Goal: Find specific page/section: Find specific page/section

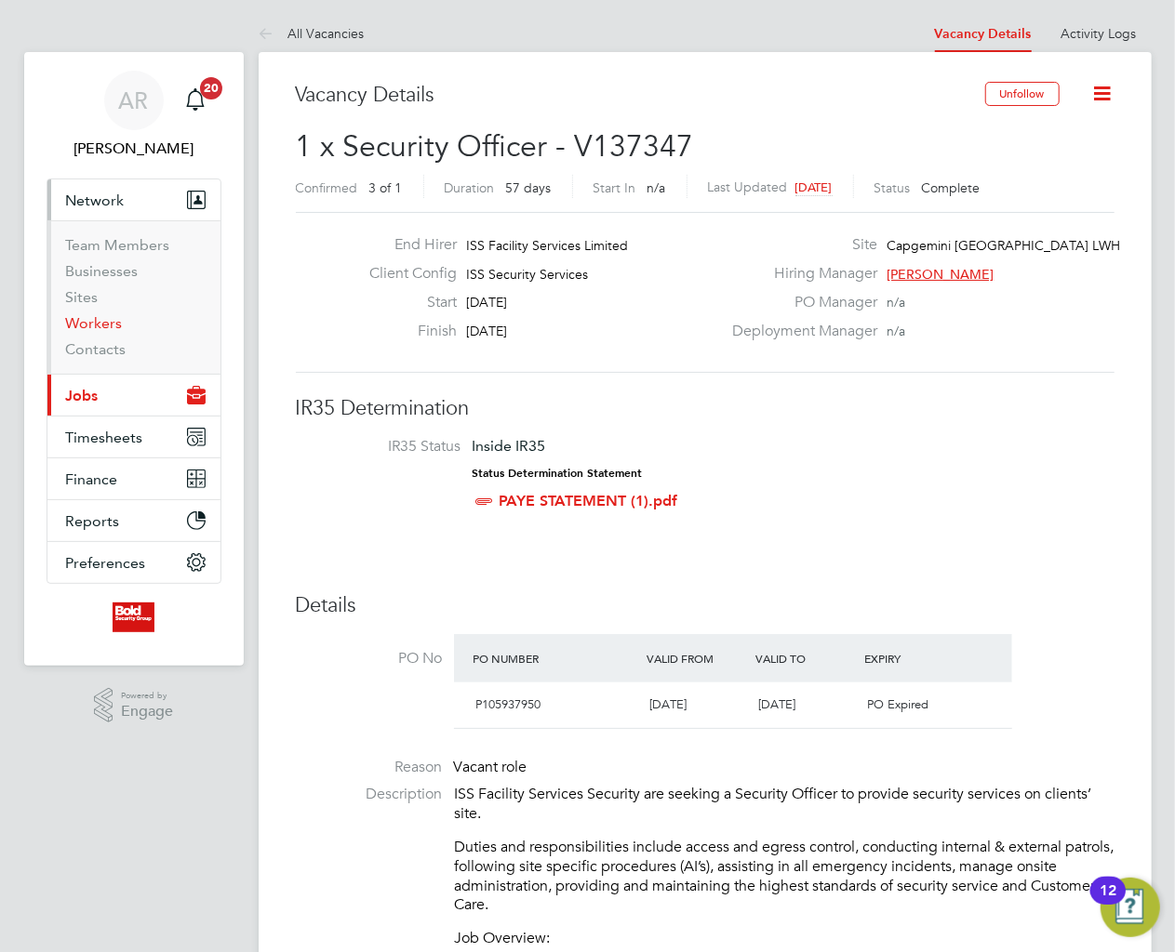
click at [106, 320] on link "Workers" at bounding box center [94, 323] width 57 height 18
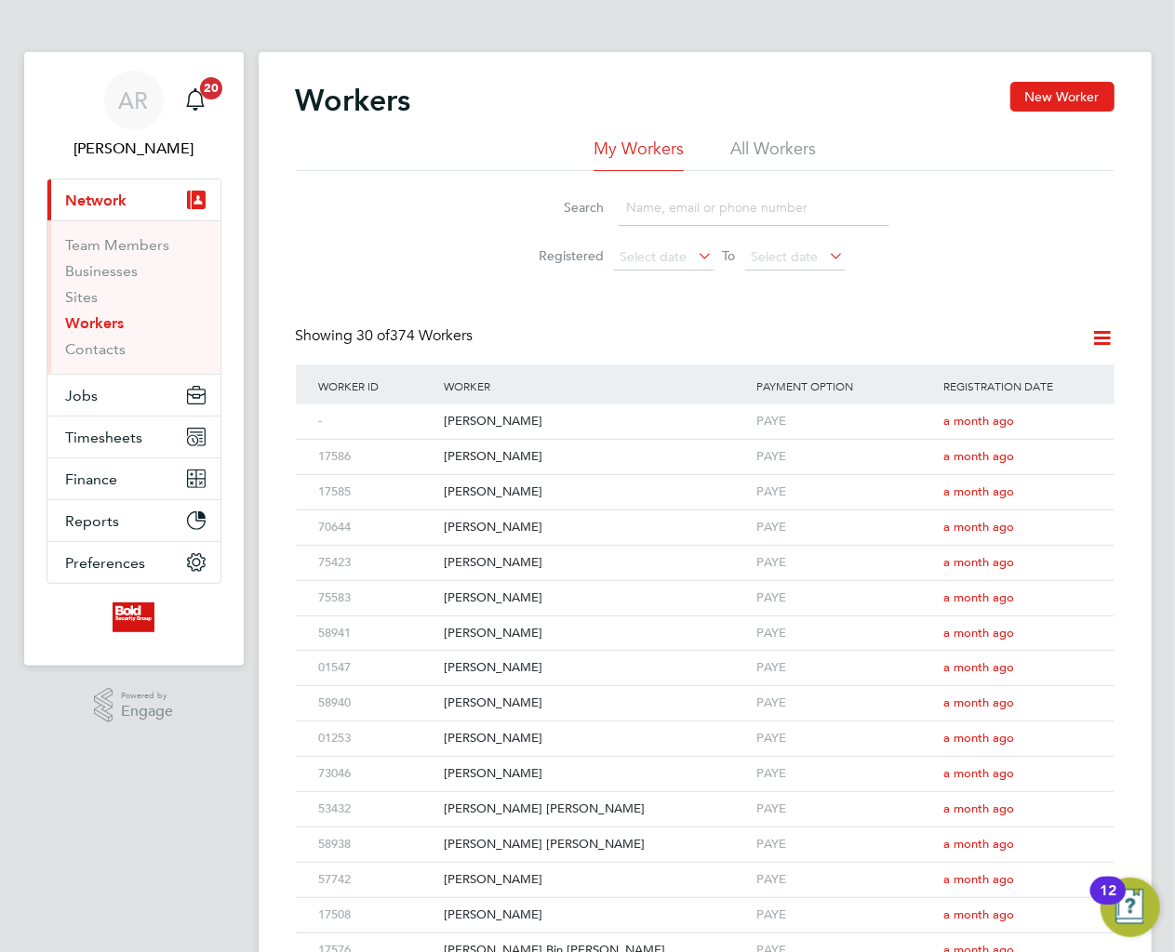
click at [714, 208] on input at bounding box center [754, 208] width 272 height 36
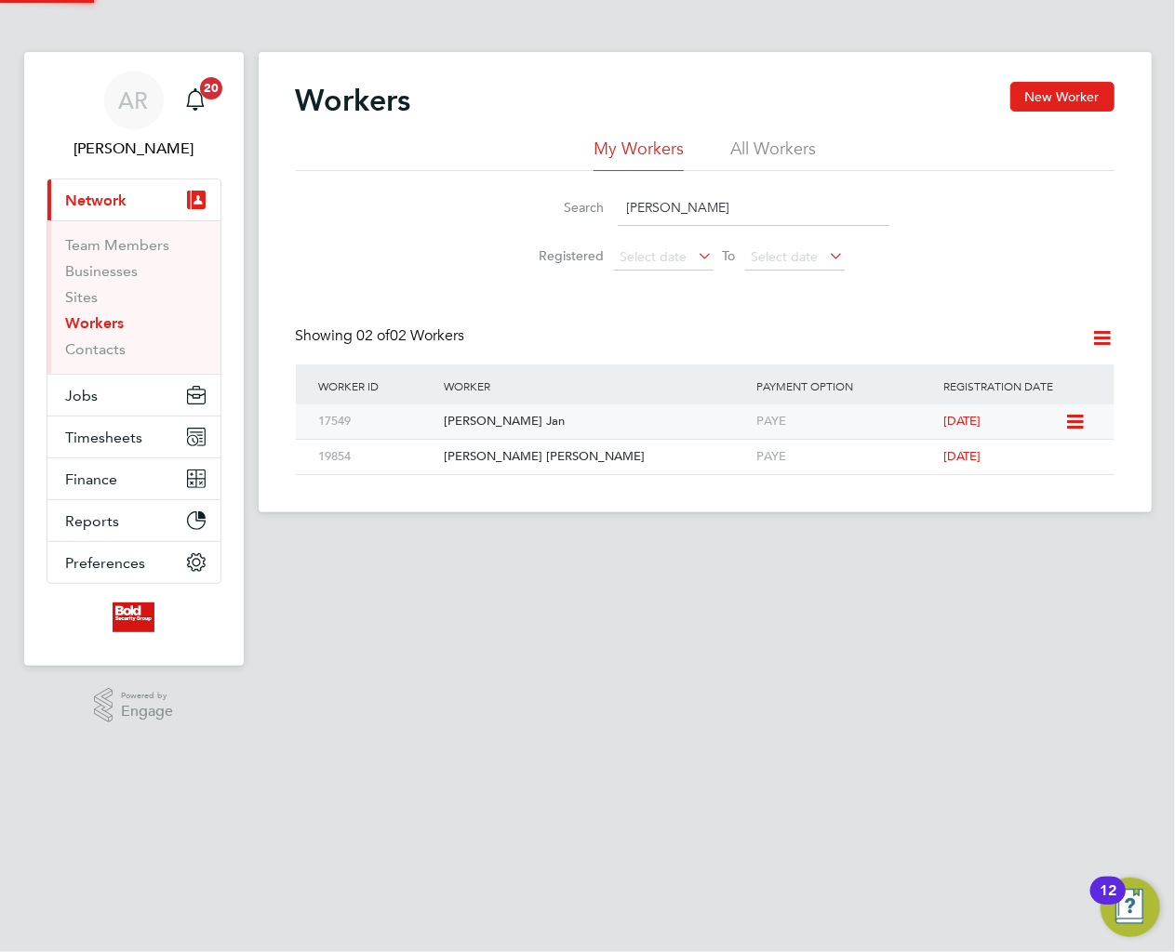
type input "[PERSON_NAME]"
click at [509, 431] on div "[PERSON_NAME] Jan" at bounding box center [595, 422] width 312 height 34
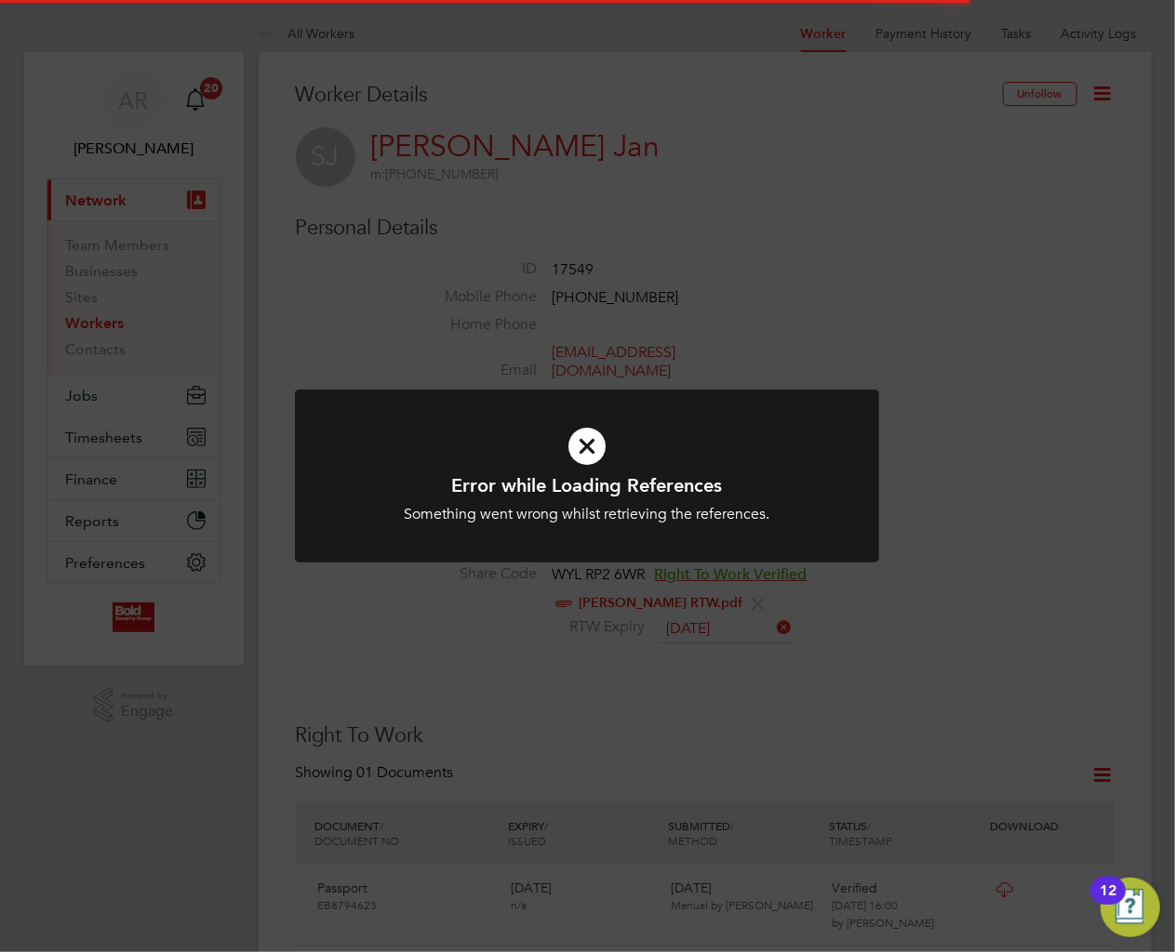
click at [589, 339] on div "Error while Loading References Something went wrong whilst retrieving the refer…" at bounding box center [587, 476] width 1175 height 952
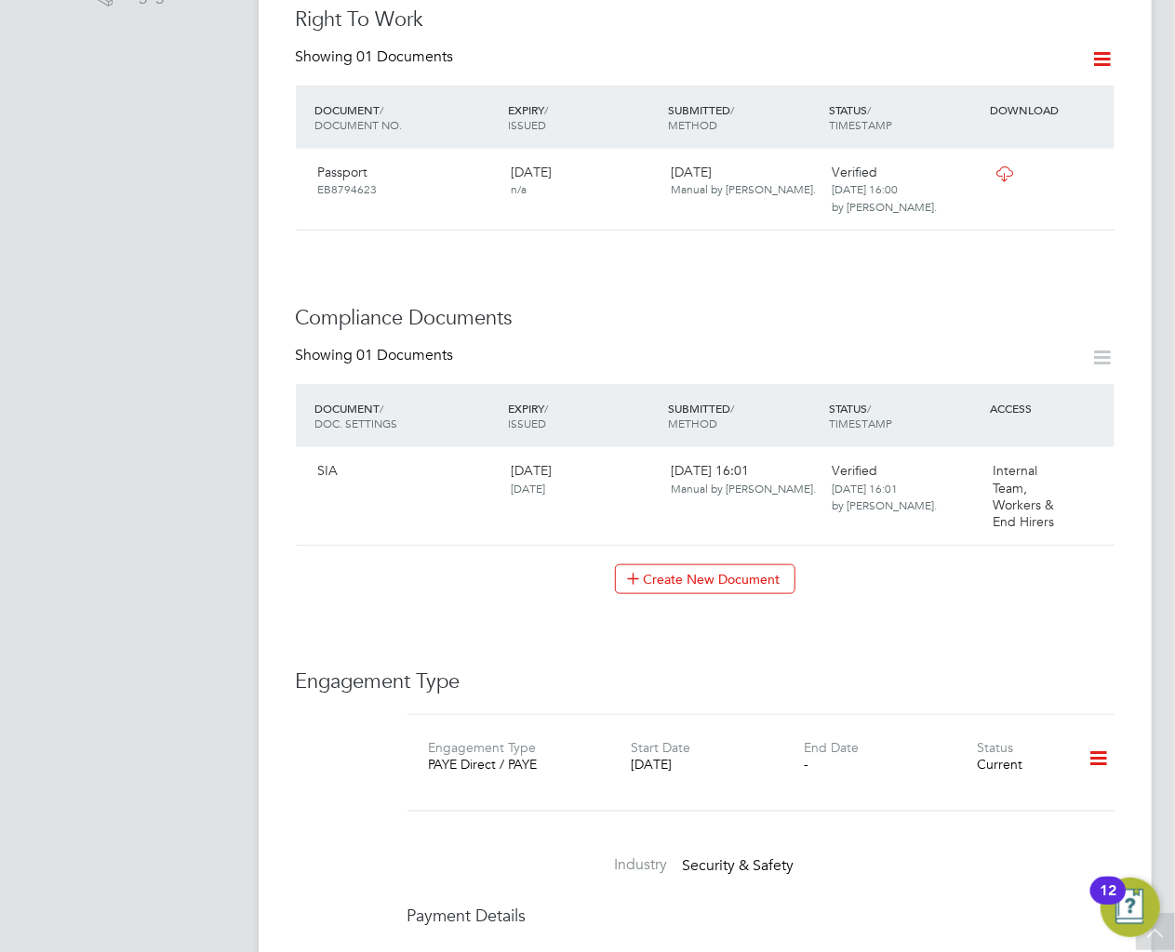
scroll to position [689, 0]
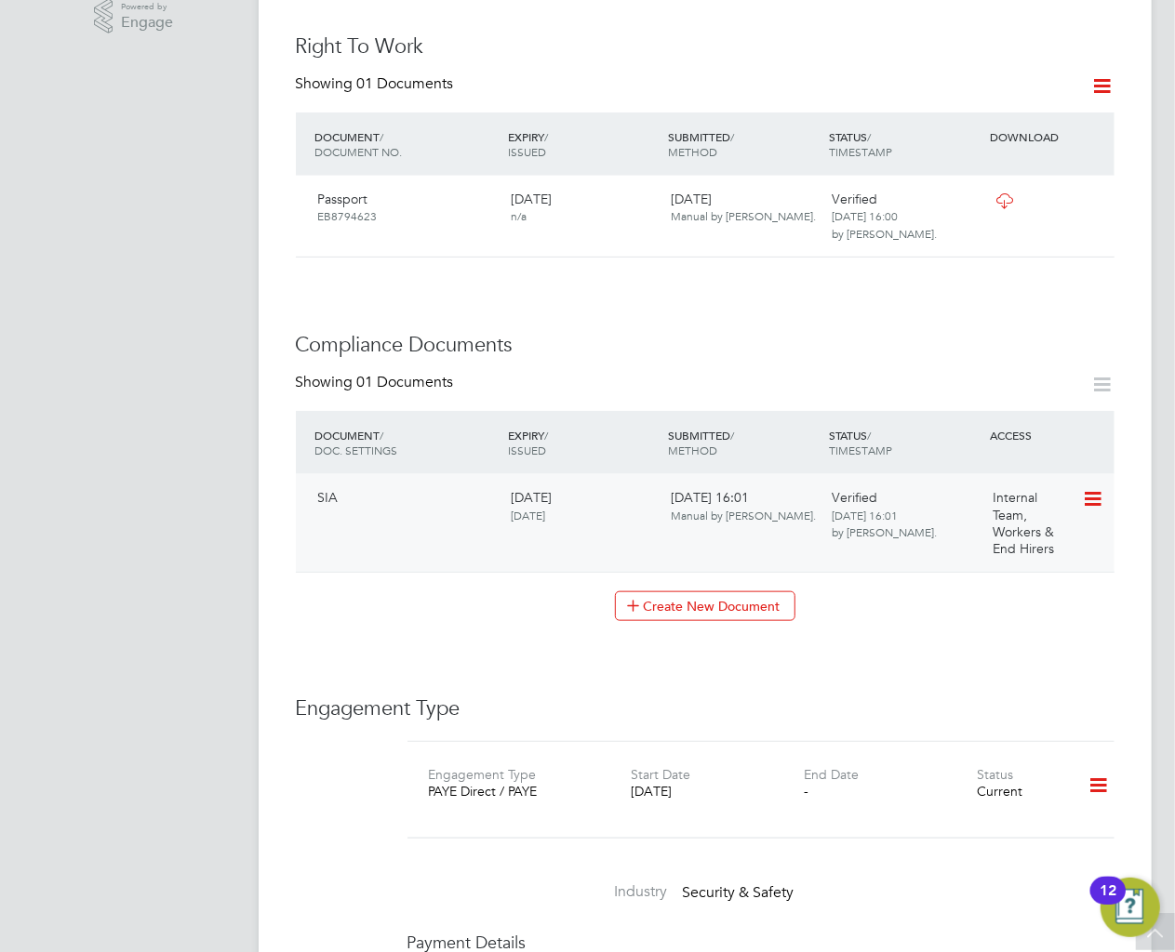
click at [1085, 488] on icon at bounding box center [1091, 499] width 19 height 22
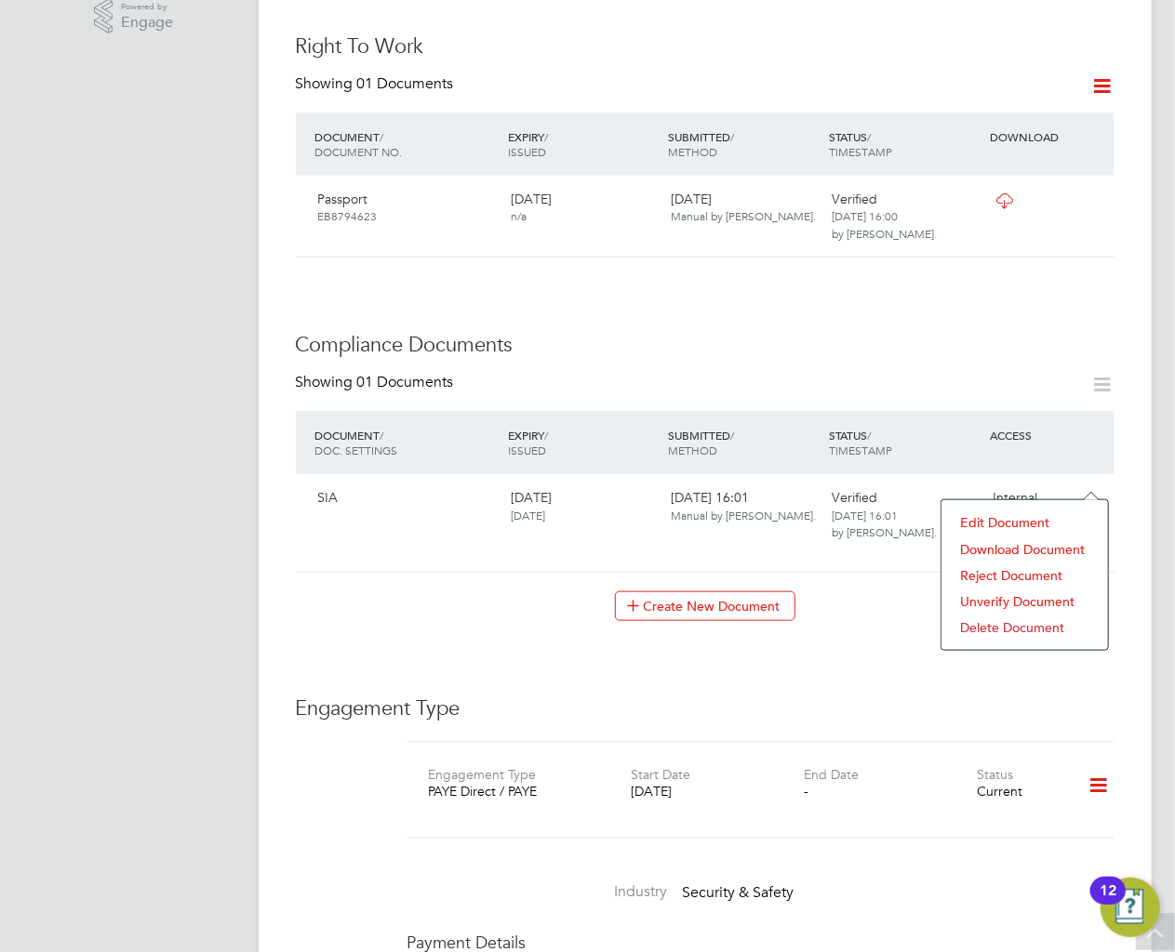
click at [1005, 542] on li "Download Document" at bounding box center [1025, 550] width 148 height 26
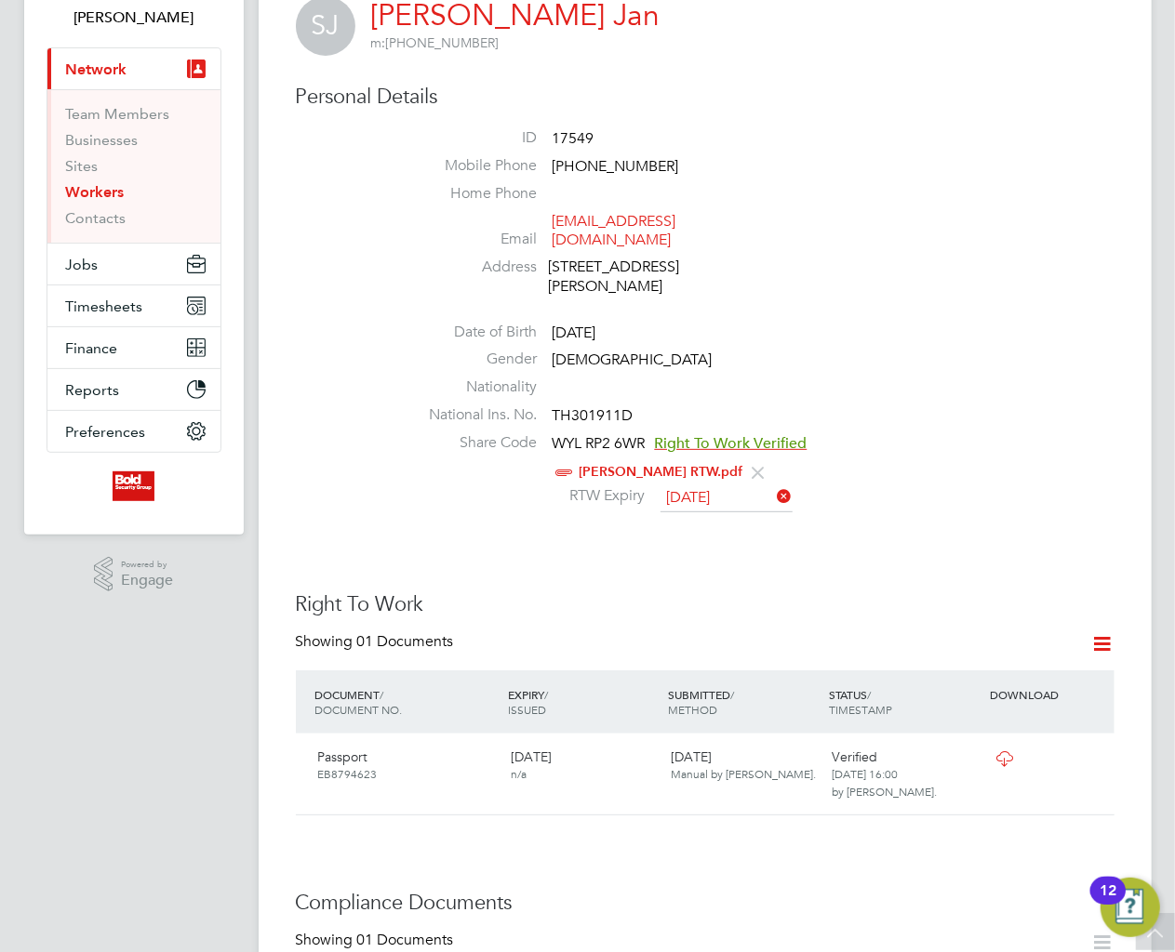
scroll to position [0, 0]
